Goal: Answer question/provide support: Answer question/provide support

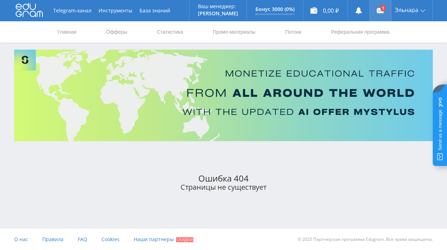
click at [376, 10] on link at bounding box center [380, 10] width 21 height 21
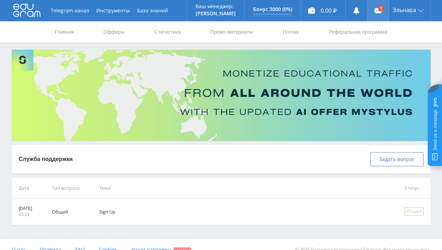
click at [375, 10] on use at bounding box center [378, 10] width 7 height 5
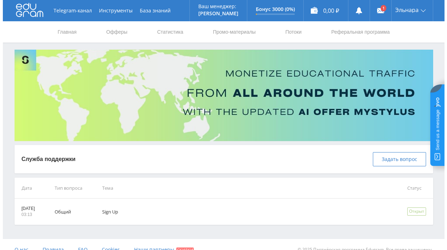
scroll to position [10, 0]
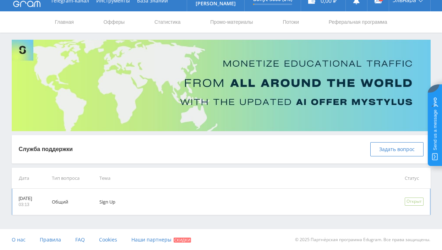
click at [116, 202] on td "Sign Up" at bounding box center [241, 202] width 305 height 26
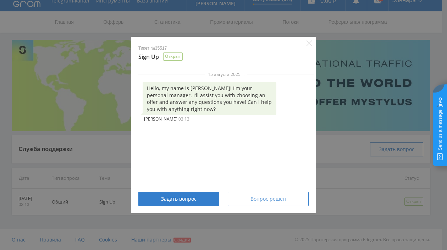
click at [260, 196] on span "Вопрос решен" at bounding box center [269, 199] width 36 height 6
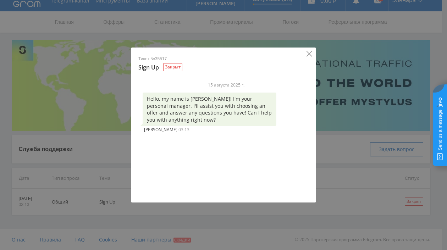
click at [311, 54] on icon "Close" at bounding box center [310, 54] width 6 height 6
